Goal: Task Accomplishment & Management: Complete application form

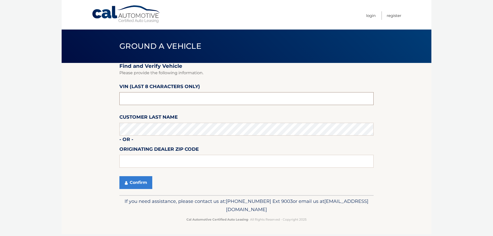
click at [170, 97] on input "text" at bounding box center [246, 98] width 254 height 13
paste input "NC160578"
type input "NC160578"
click at [141, 176] on button "Confirm" at bounding box center [135, 182] width 33 height 13
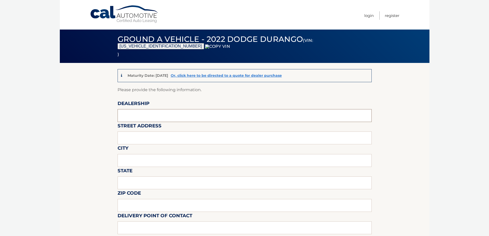
drag, startPoint x: 144, startPoint y: 115, endPoint x: 146, endPoint y: 121, distance: 6.5
click at [144, 115] on input "text" at bounding box center [245, 115] width 254 height 13
type input "WESTBURY JEEP"
click at [150, 138] on input "text" at bounding box center [245, 137] width 254 height 13
type input "[STREET_ADDRESS][PERSON_NAME]"
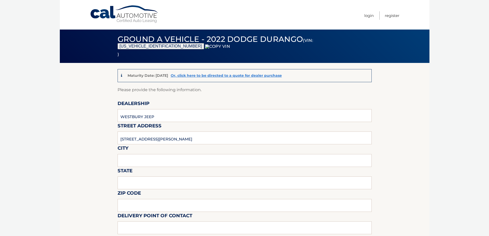
type input "Nesconset"
type input "NY"
type input "11767"
type input "[PERSON_NAME]"
type input "6315602493"
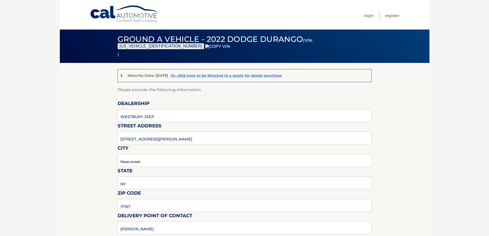
type input "[EMAIL_ADDRESS][DOMAIN_NAME]"
drag, startPoint x: 158, startPoint y: 139, endPoint x: 77, endPoint y: 141, distance: 80.8
type input "[STREET_ADDRESS][PERSON_NAME]"
drag, startPoint x: 152, startPoint y: 161, endPoint x: 97, endPoint y: 162, distance: 54.9
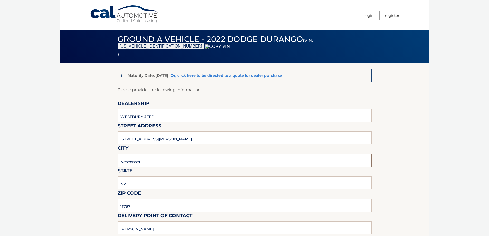
type input "SYOSSET"
drag, startPoint x: 138, startPoint y: 208, endPoint x: 72, endPoint y: 215, distance: 67.1
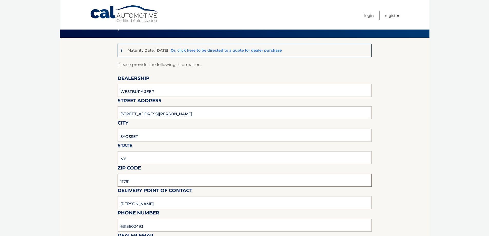
scroll to position [154, 0]
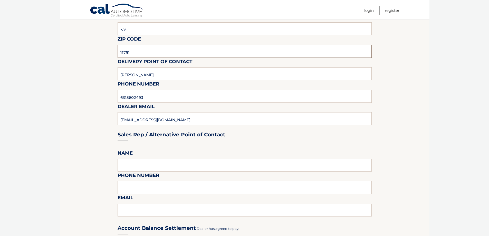
type input "11791"
click at [147, 75] on input "[PERSON_NAME]" at bounding box center [245, 73] width 254 height 13
type input "[PERSON_NAME]"
click at [130, 97] on input "6315602493" at bounding box center [245, 96] width 254 height 13
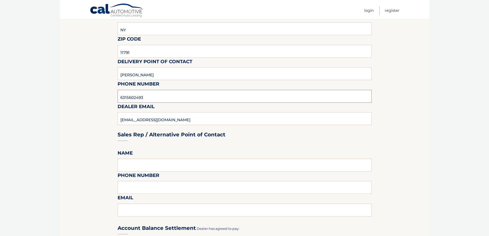
click at [136, 98] on input "6315602493" at bounding box center [245, 96] width 254 height 13
type input "6313123854"
drag, startPoint x: 128, startPoint y: 124, endPoint x: 129, endPoint y: 122, distance: 2.6
click at [128, 124] on div "Sales Rep / Alternative Point of Contact" at bounding box center [245, 125] width 254 height 36
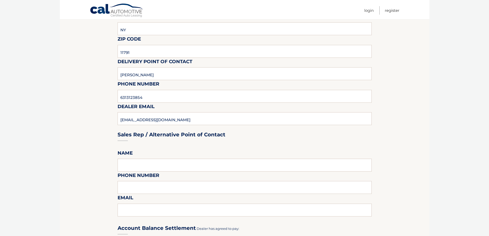
click at [129, 120] on div "Sales Rep / Alternative Point of Contact" at bounding box center [245, 125] width 254 height 36
click at [137, 119] on div "Sales Rep / Alternative Point of Contact" at bounding box center [245, 125] width 254 height 36
click at [183, 119] on div "Sales Rep / Alternative Point of Contact" at bounding box center [245, 125] width 254 height 36
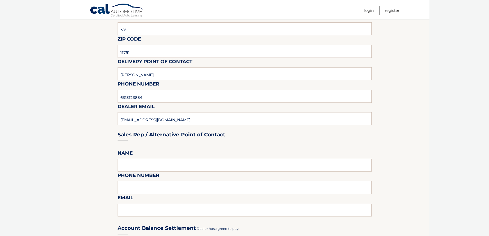
click at [183, 104] on fieldset "Please provide the following information. Dealership [GEOGRAPHIC_DATA] JEEP Str…" at bounding box center [245, 201] width 254 height 539
click at [181, 91] on input "6313123854" at bounding box center [245, 96] width 254 height 13
type input "[EMAIL_ADDRESS][DOMAIN_NAME]"
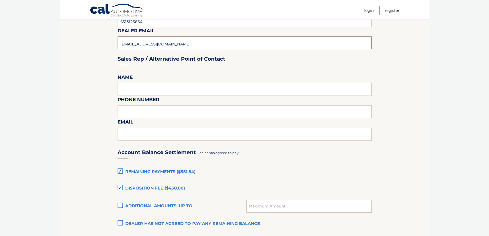
scroll to position [308, 0]
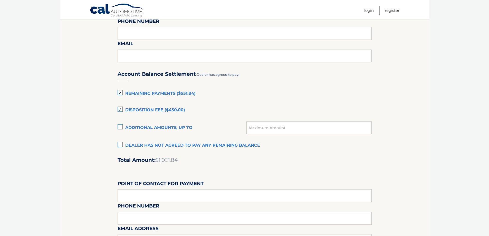
click at [145, 148] on label "Dealer has not agreed to pay any remaining balance" at bounding box center [245, 145] width 254 height 10
click at [0, 0] on input "Dealer has not agreed to pay any remaining balance" at bounding box center [0, 0] width 0 height 0
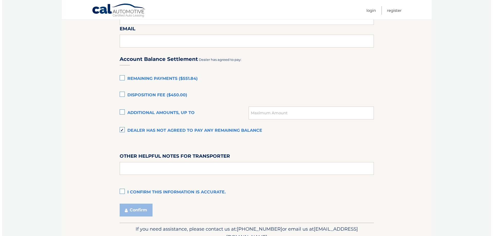
scroll to position [348, 0]
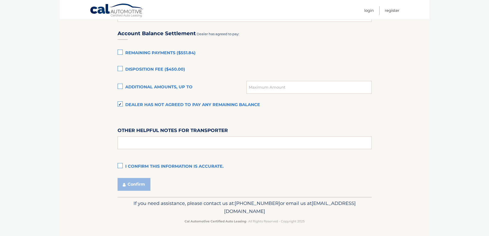
click at [137, 166] on label "I confirm this information is accurate." at bounding box center [245, 166] width 254 height 10
click at [0, 0] on input "I confirm this information is accurate." at bounding box center [0, 0] width 0 height 0
click at [134, 182] on button "Confirm" at bounding box center [134, 184] width 33 height 13
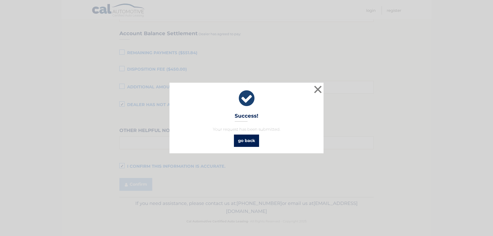
click at [253, 143] on link "go back" at bounding box center [246, 140] width 25 height 12
